Goal: Task Accomplishment & Management: Complete application form

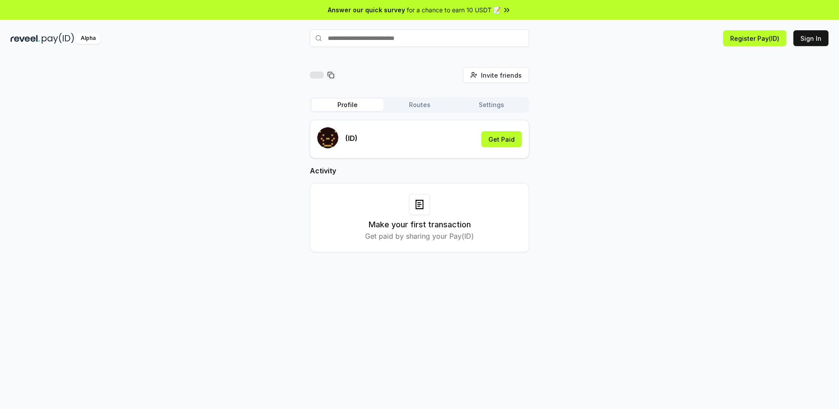
click at [478, 12] on span "for a chance to earn 10 USDT 📝" at bounding box center [454, 9] width 94 height 9
click at [403, 133] on div "(ID) Get Paid" at bounding box center [419, 139] width 205 height 24
click at [499, 137] on button "Get Paid" at bounding box center [501, 139] width 40 height 16
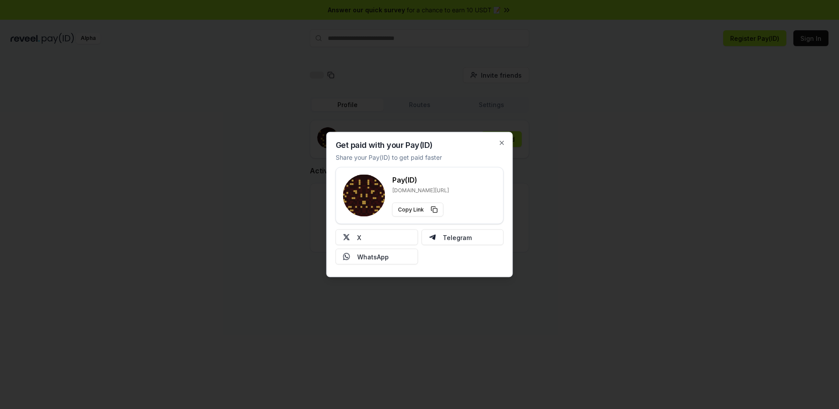
click at [382, 198] on rect at bounding box center [383, 198] width 2 height 2
click at [409, 160] on p "Share your Pay(ID) to get paid faster" at bounding box center [389, 157] width 106 height 9
click at [414, 190] on p "[DOMAIN_NAME][URL]" at bounding box center [420, 190] width 57 height 7
click at [501, 142] on icon "button" at bounding box center [502, 143] width 7 height 7
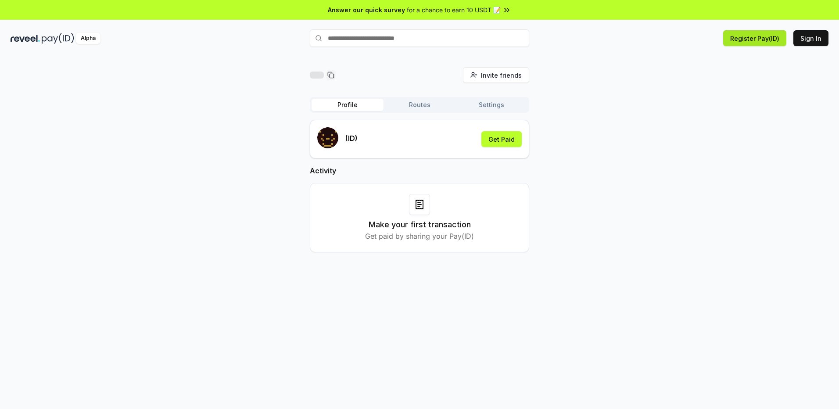
click at [754, 41] on button "Register Pay(ID)" at bounding box center [754, 38] width 63 height 16
click at [760, 39] on button "Register Pay(ID)" at bounding box center [754, 38] width 63 height 16
click at [764, 43] on button "Register Pay(ID)" at bounding box center [754, 38] width 63 height 16
click at [757, 39] on button "Register Pay(ID)" at bounding box center [754, 38] width 63 height 16
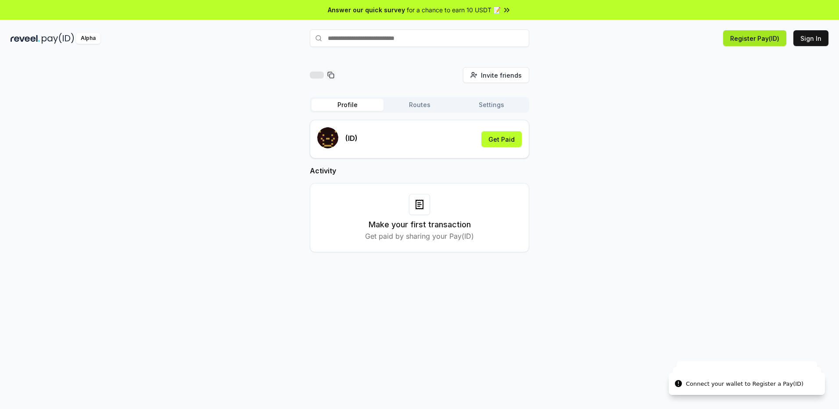
click at [757, 39] on button "Register Pay(ID)" at bounding box center [754, 38] width 63 height 16
drag, startPoint x: 783, startPoint y: 99, endPoint x: 783, endPoint y: 93, distance: 5.7
click at [783, 99] on div "Invite friends Invite Profile Routes Settings (ID) Get Paid Activity Make your …" at bounding box center [420, 166] width 818 height 199
click at [765, 38] on button "Register Pay(ID)" at bounding box center [754, 38] width 63 height 16
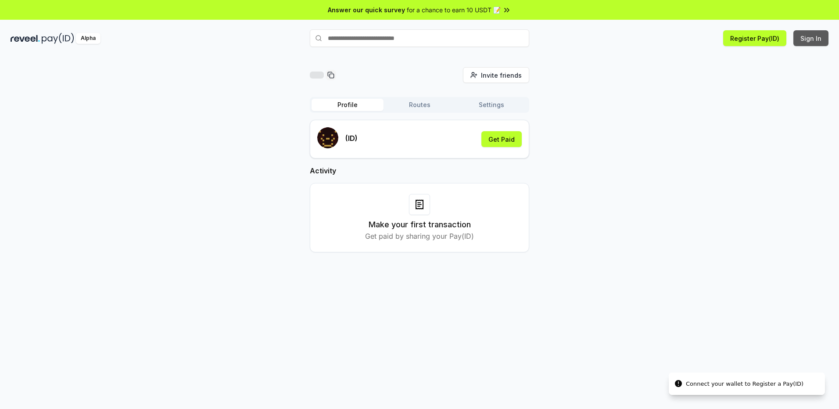
click at [810, 39] on button "Sign In" at bounding box center [811, 38] width 35 height 16
